Goal: Task Accomplishment & Management: Use online tool/utility

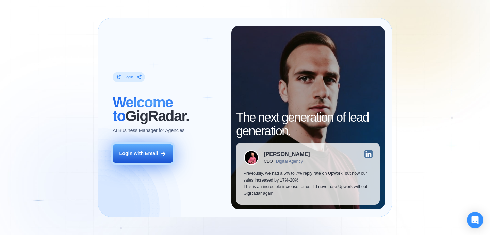
click at [155, 155] on div "Login with Email" at bounding box center [138, 153] width 39 height 7
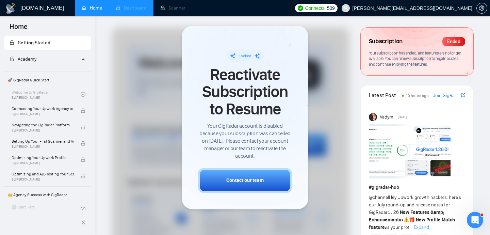
click at [132, 6] on li "Dashboard" at bounding box center [131, 8] width 45 height 16
